Goal: Task Accomplishment & Management: Manage account settings

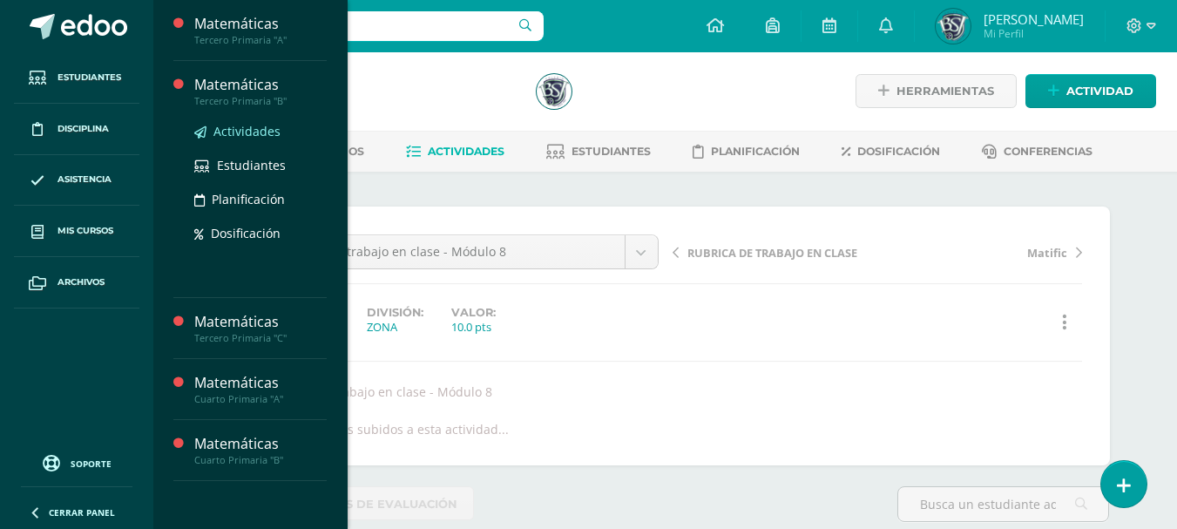
click at [261, 129] on span "Actividades" at bounding box center [247, 131] width 67 height 17
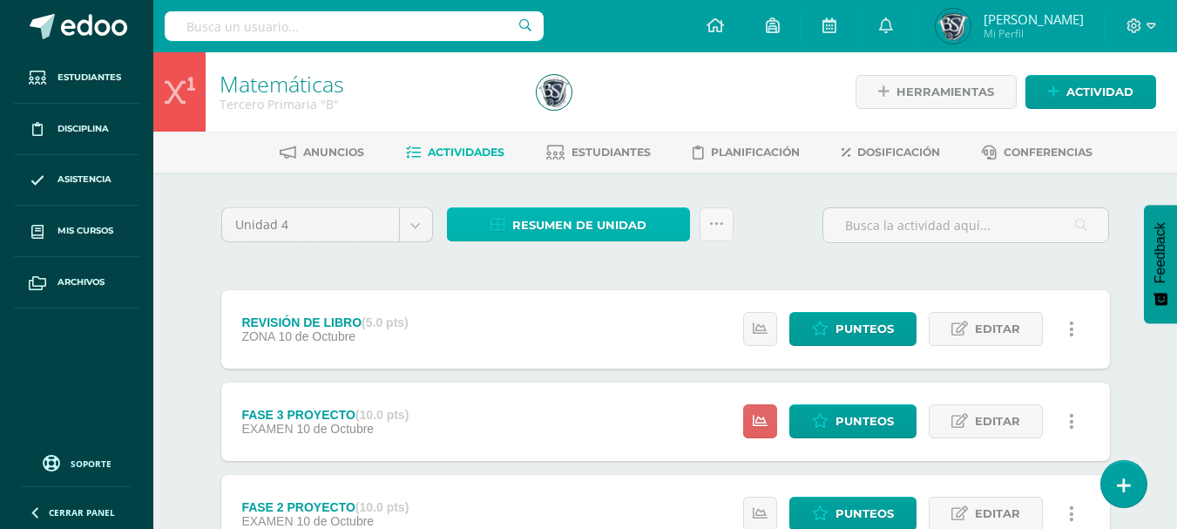
click at [630, 224] on span "Resumen de unidad" at bounding box center [579, 225] width 134 height 32
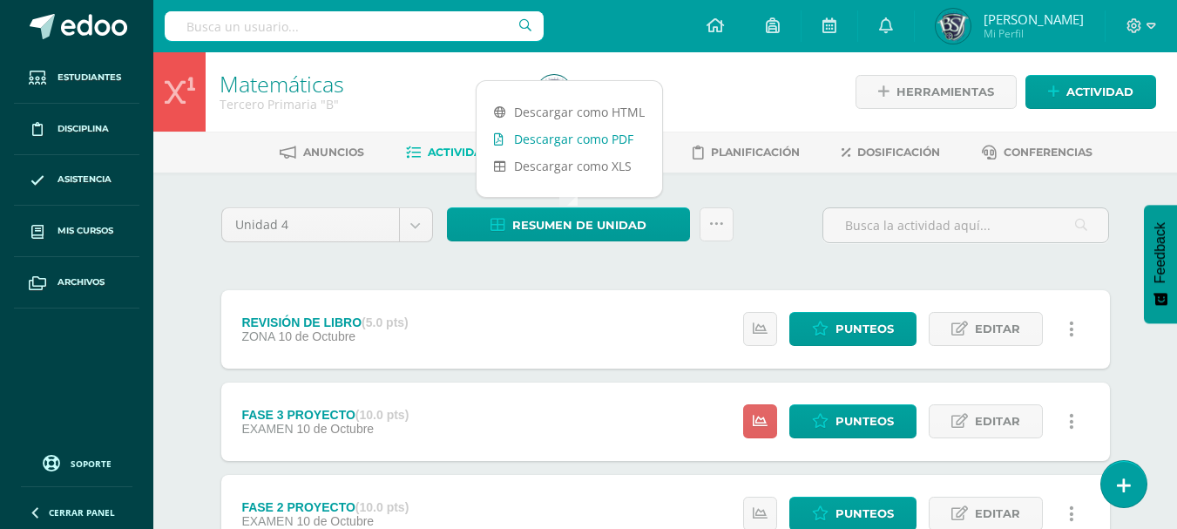
click at [612, 136] on link "Descargar como PDF" at bounding box center [570, 139] width 186 height 27
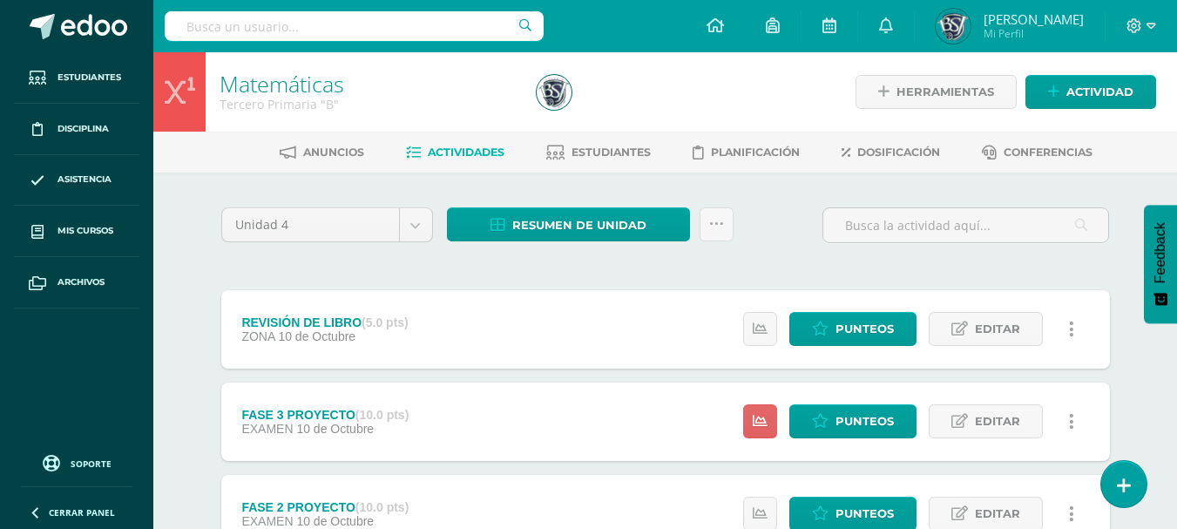
click at [85, 336] on ul "Estudiantes Disciplina Asistencia Mis cursos Archivos" at bounding box center [76, 247] width 153 height 390
click at [1014, 329] on span "Editar" at bounding box center [997, 329] width 45 height 32
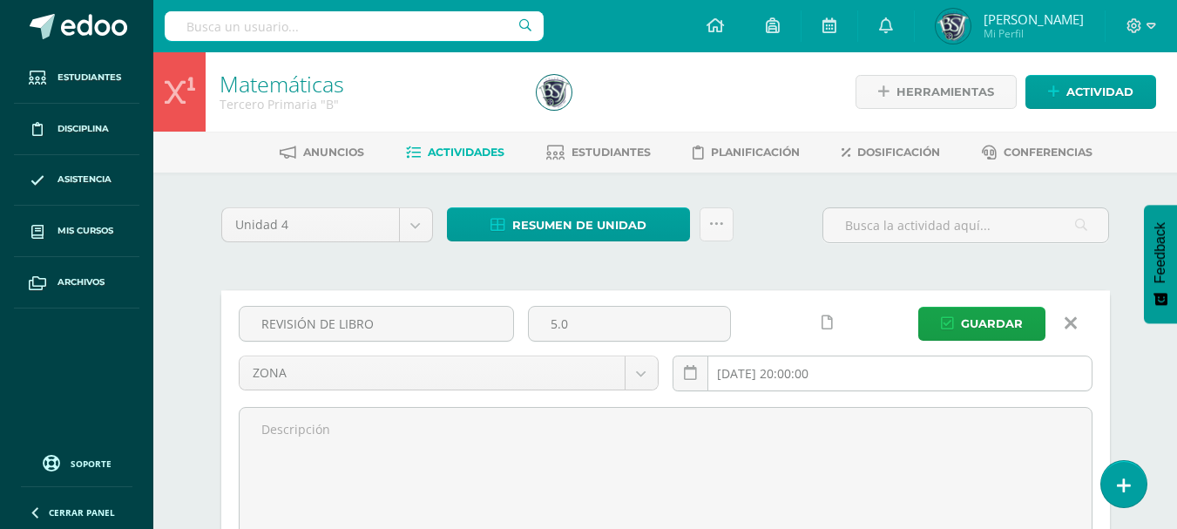
click at [760, 378] on input "[DATE] 20:00:00" at bounding box center [883, 373] width 418 height 34
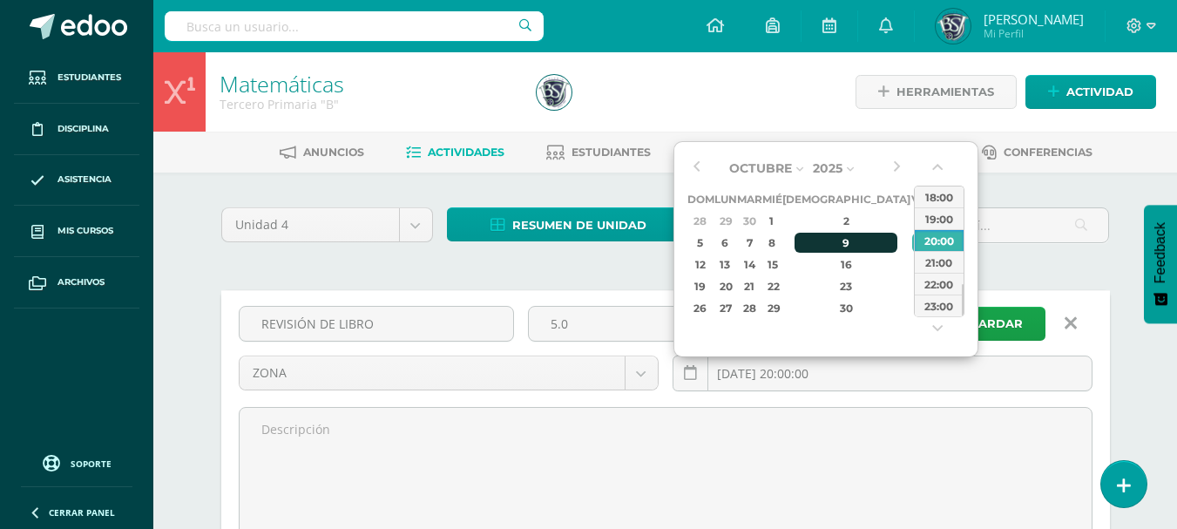
click at [828, 236] on div "9" at bounding box center [846, 243] width 103 height 20
type input "2025-10-09 20:00"
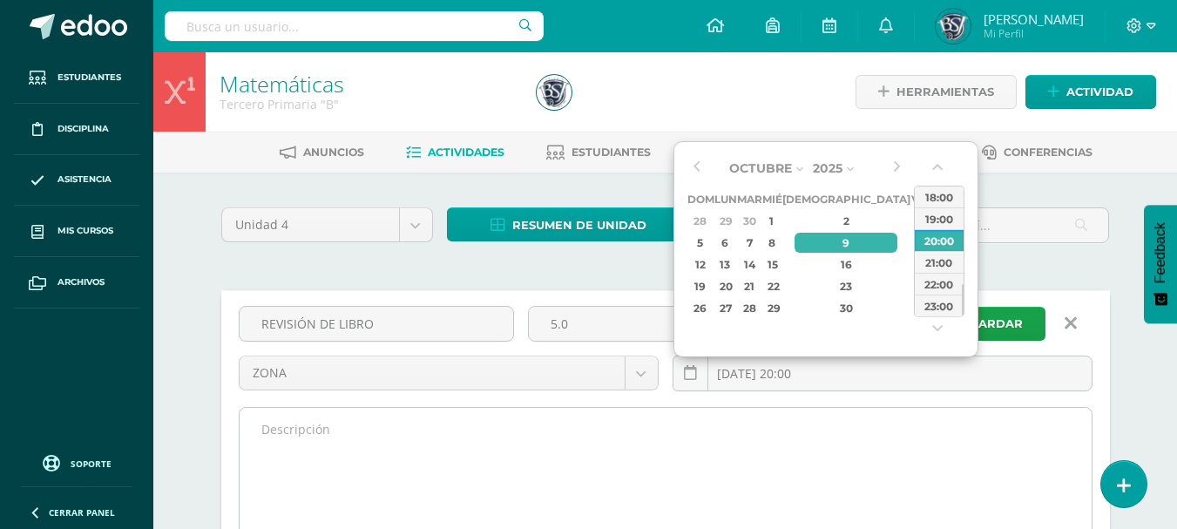
click at [963, 433] on textarea at bounding box center [666, 504] width 852 height 192
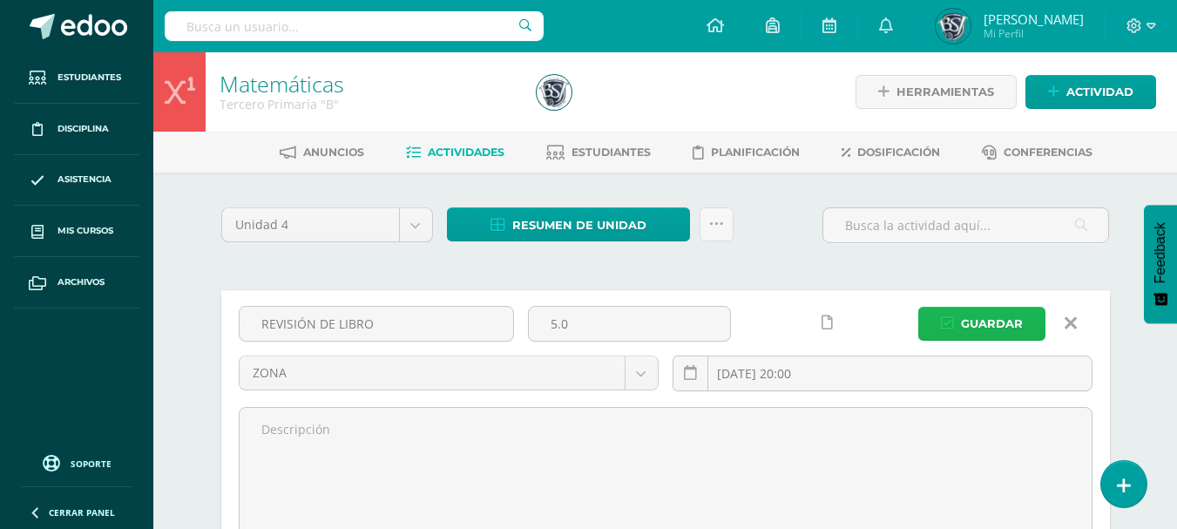
click at [999, 314] on span "Guardar" at bounding box center [992, 324] width 62 height 32
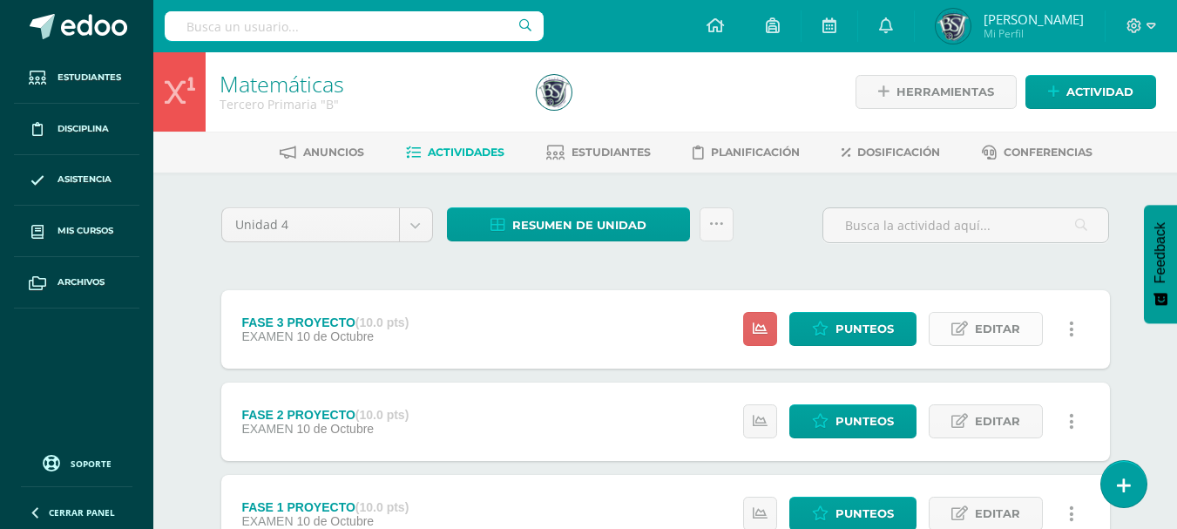
click at [1001, 322] on span "Editar" at bounding box center [997, 329] width 45 height 32
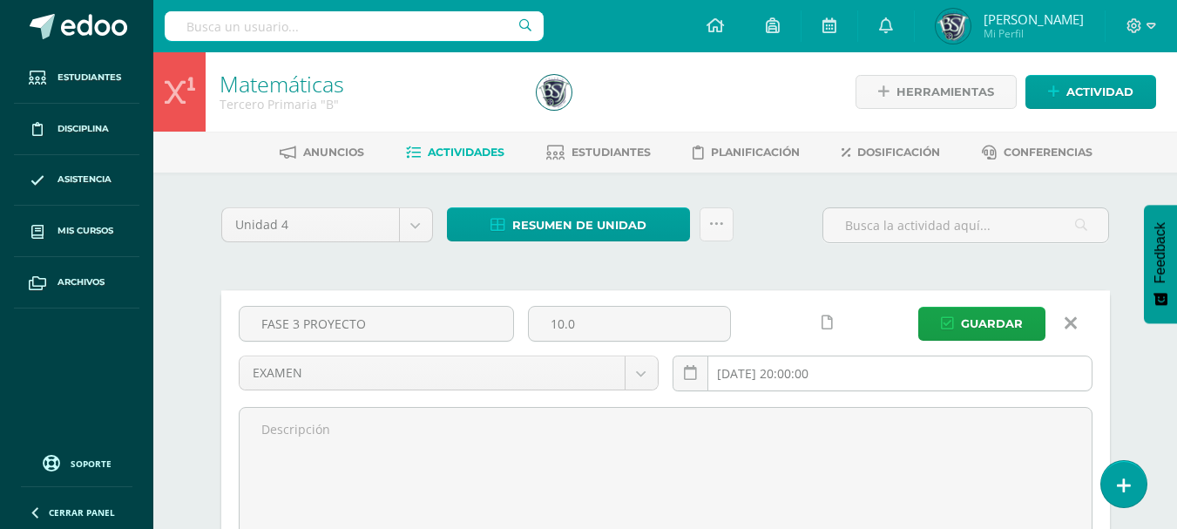
click at [778, 373] on input "[DATE] 20:00:00" at bounding box center [883, 373] width 418 height 34
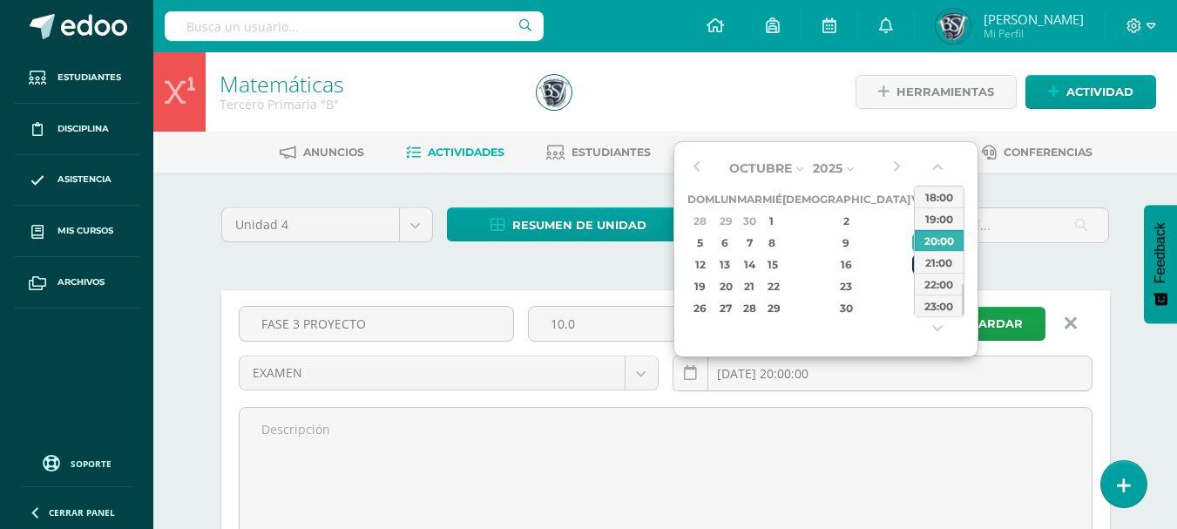
click at [913, 264] on div "17" at bounding box center [921, 264] width 16 height 20
type input "2025-10-17 20:00"
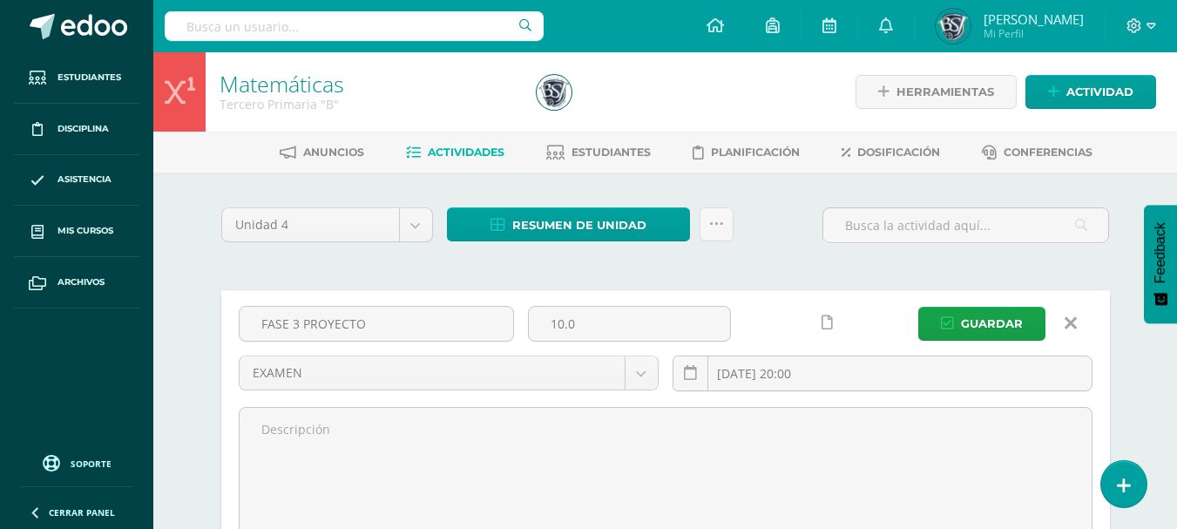
click at [1001, 316] on span "Guardar" at bounding box center [992, 324] width 62 height 32
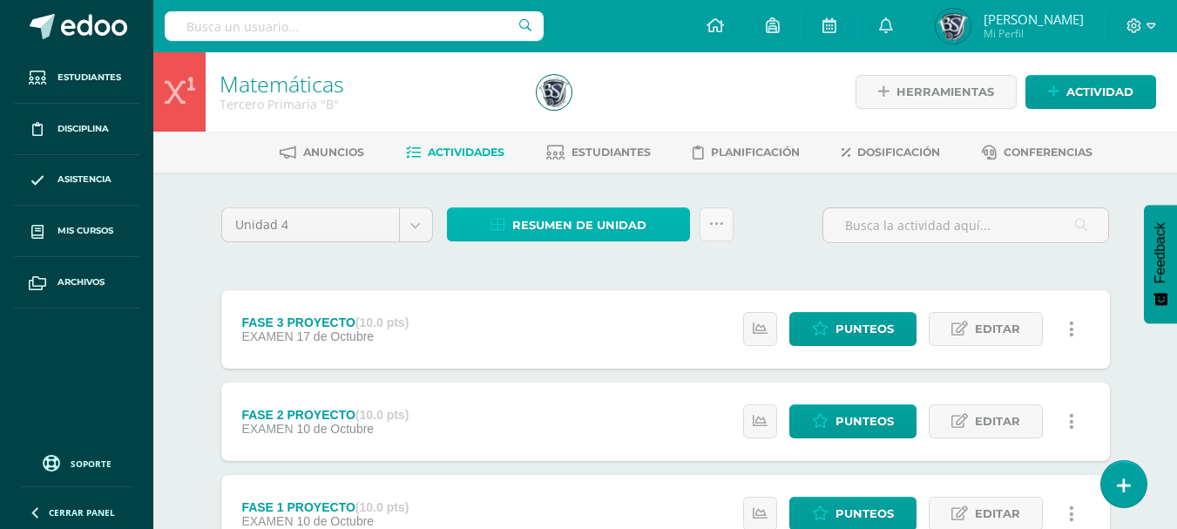
click at [612, 221] on span "Resumen de unidad" at bounding box center [579, 225] width 134 height 32
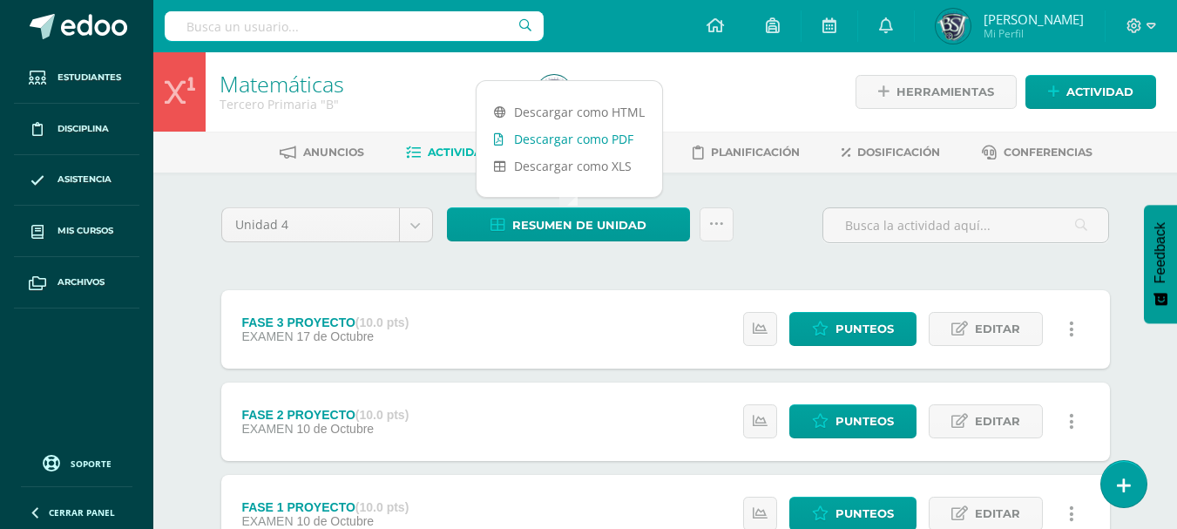
click at [586, 138] on link "Descargar como PDF" at bounding box center [570, 139] width 186 height 27
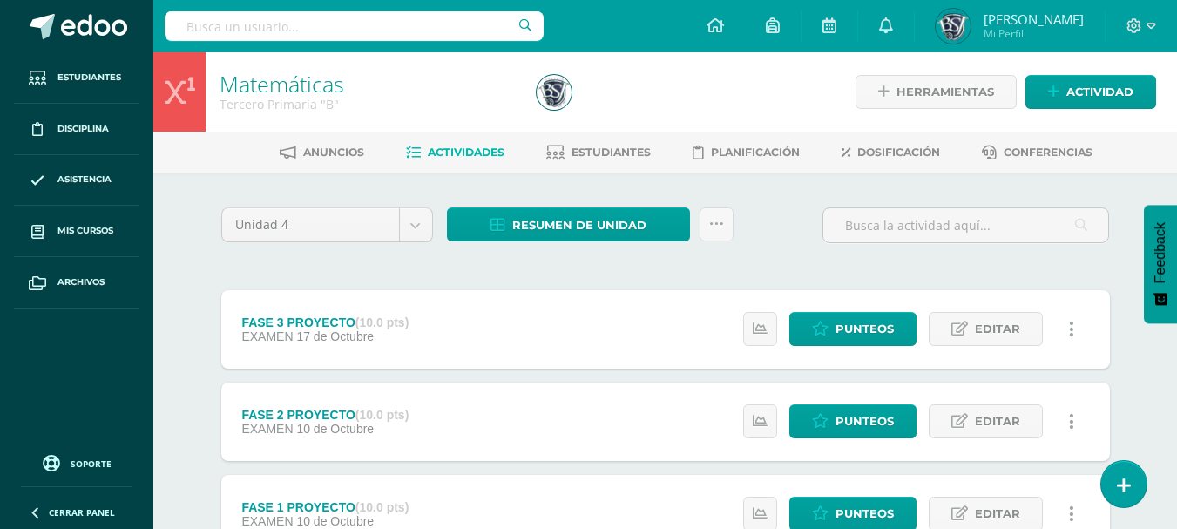
click at [772, 234] on div "Unidad 4 Unidad 1 Unidad 2 Unidad 3 Unidad 4 Resumen de unidad Subir actividade…" at bounding box center [665, 232] width 903 height 50
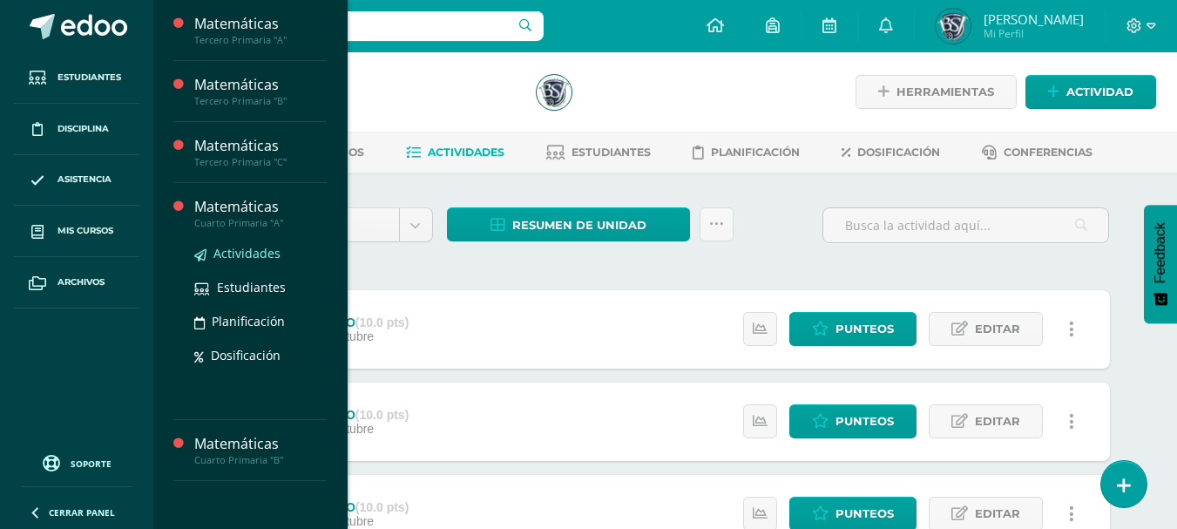
click at [262, 250] on span "Actividades" at bounding box center [247, 253] width 67 height 17
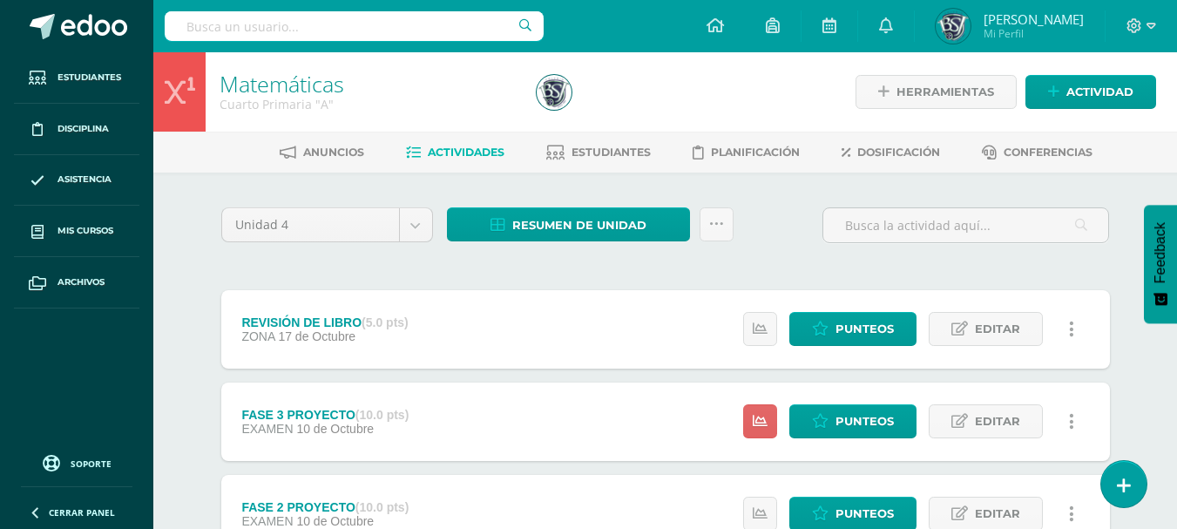
click at [1157, 138] on ul "Anuncios Actividades Estudiantes Planificación Dosificación Conferencias" at bounding box center [686, 152] width 1024 height 29
click at [578, 222] on span "Resumen de unidad" at bounding box center [579, 225] width 134 height 32
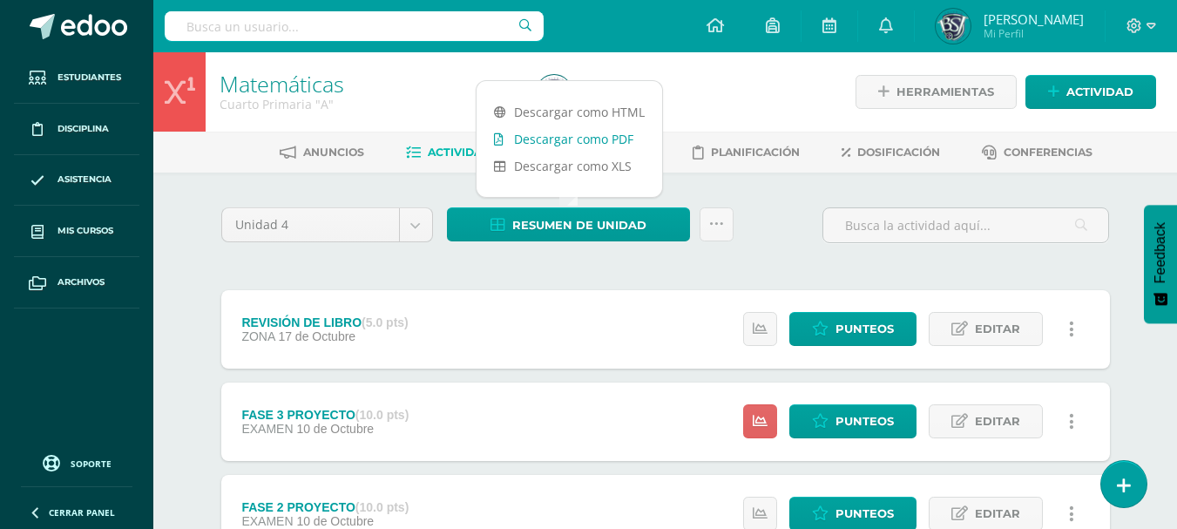
click at [589, 139] on link "Descargar como PDF" at bounding box center [570, 139] width 186 height 27
